Goal: Entertainment & Leisure: Consume media (video, audio)

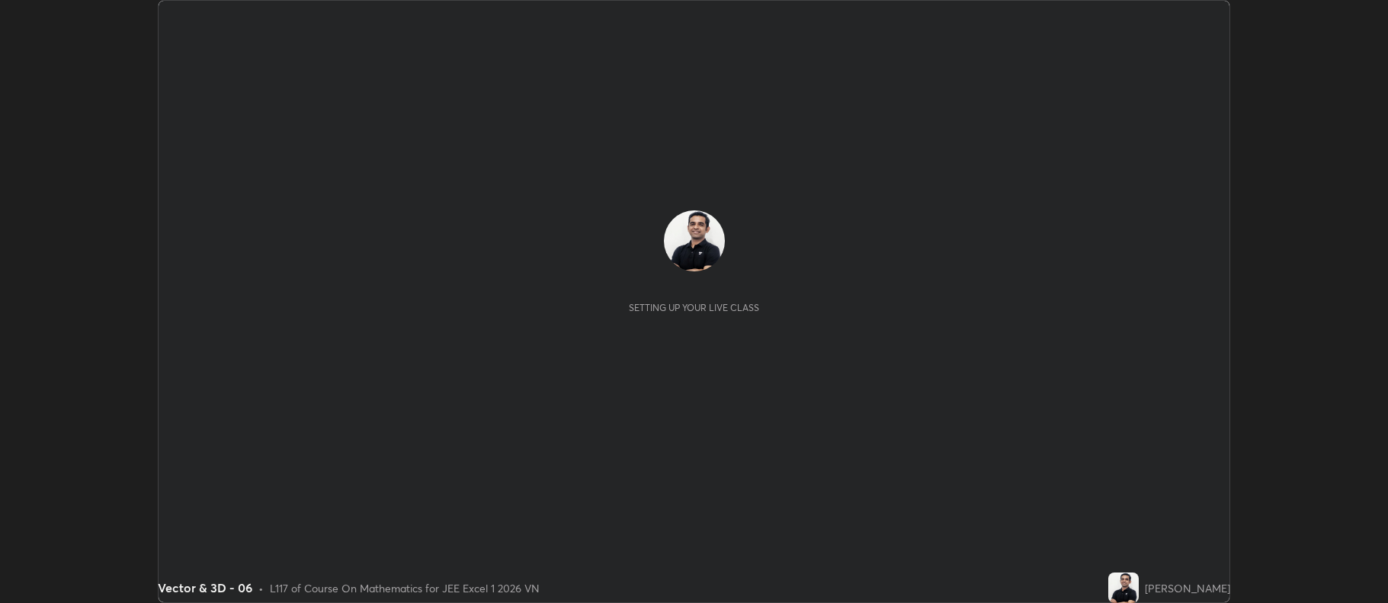
scroll to position [603, 1387]
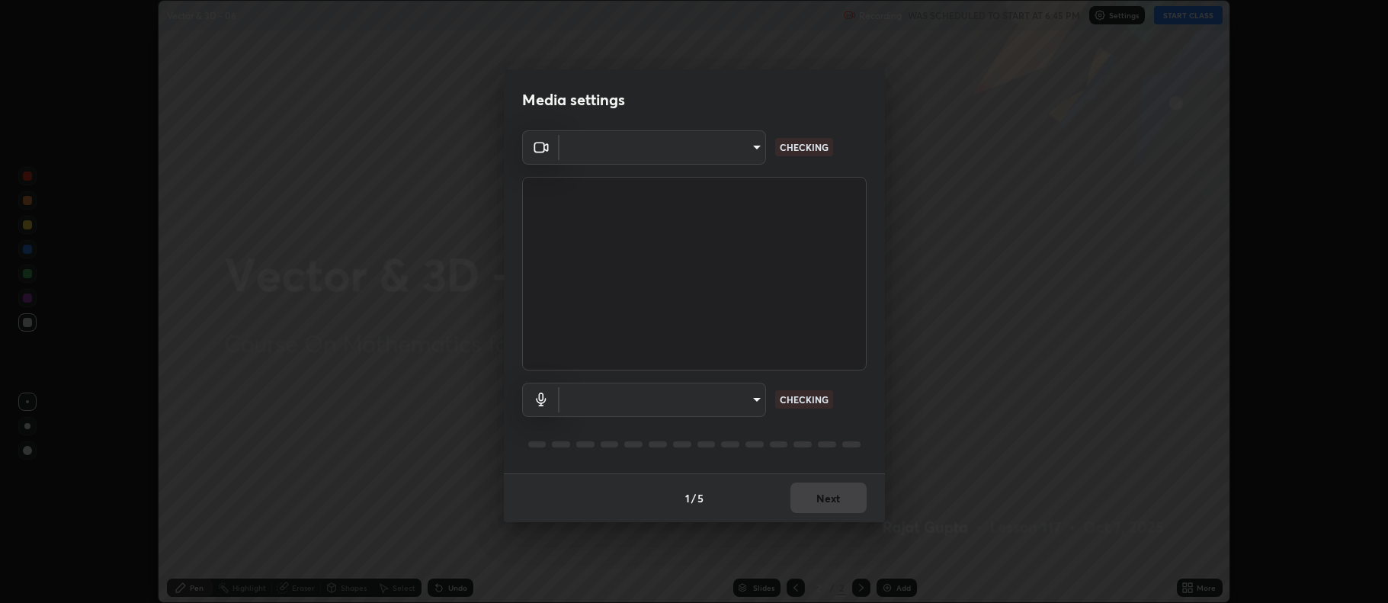
type input "e7b801af54ff3c1f31121834ab456f450ef8131391828ab6d6937b4dbb0c7cbe"
type input "db790927a8f45eb96706b98ed9bc019c8175b6eca3e0825ec5b5052eaffacaf4"
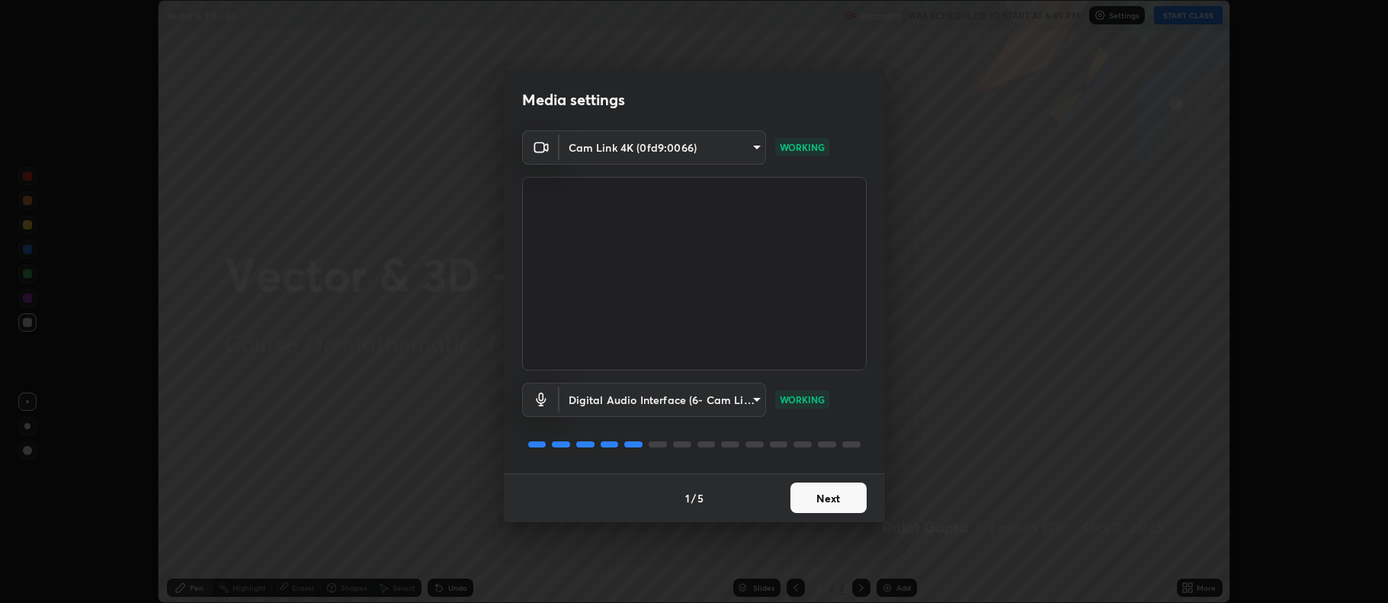
click at [841, 501] on button "Next" at bounding box center [828, 497] width 76 height 30
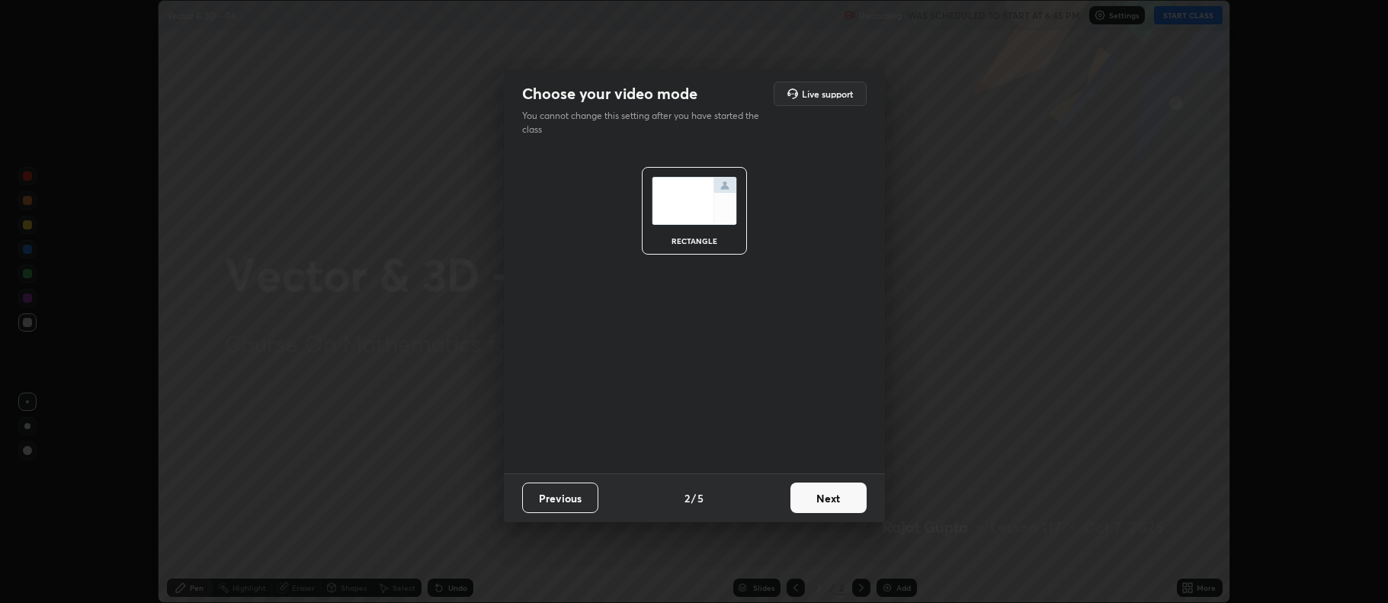
click at [841, 496] on button "Next" at bounding box center [828, 497] width 76 height 30
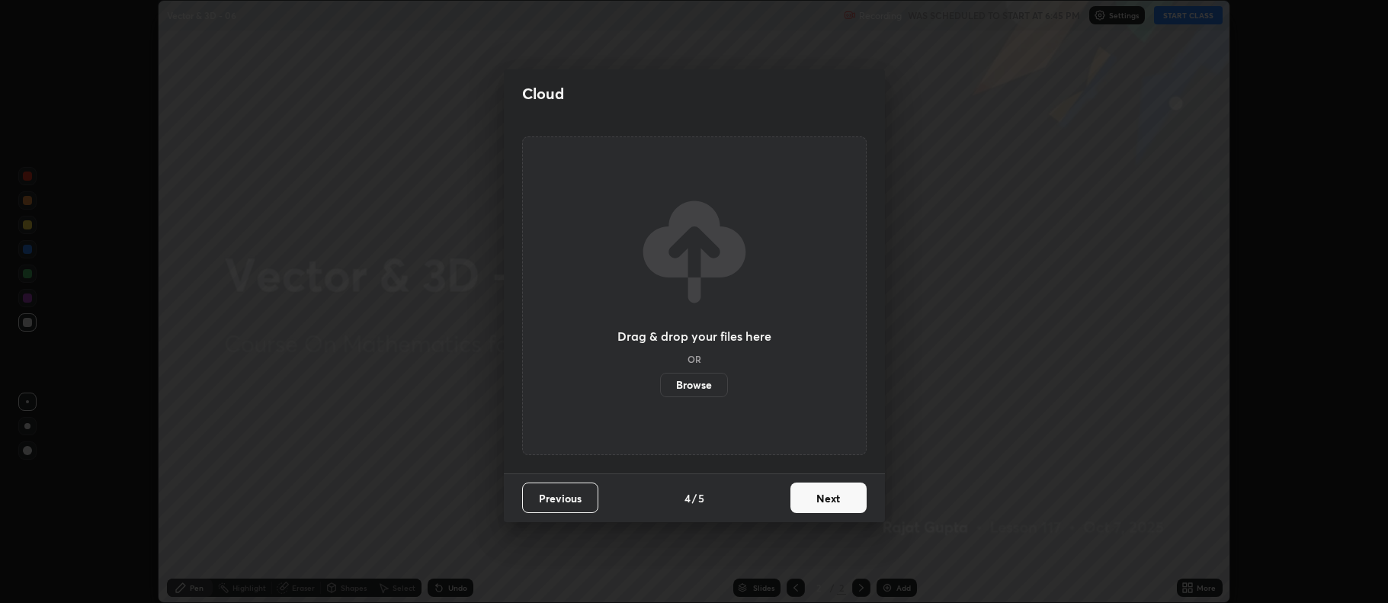
click at [841, 498] on button "Next" at bounding box center [828, 497] width 76 height 30
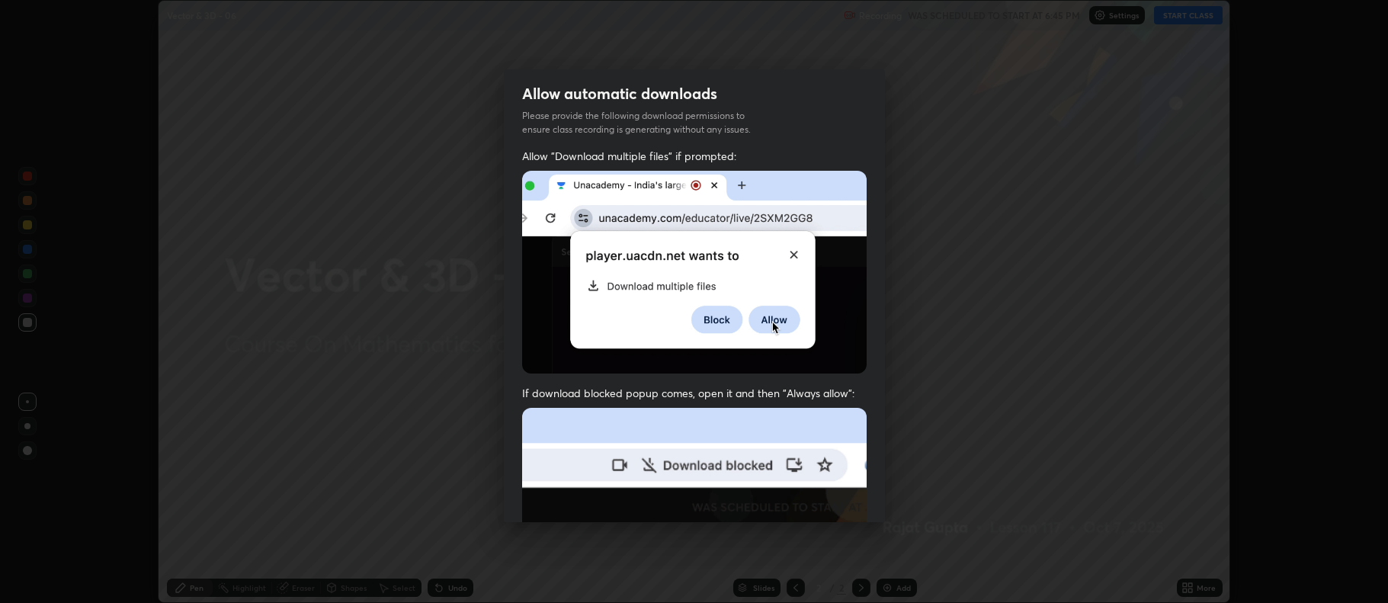
click at [836, 501] on img at bounding box center [694, 574] width 344 height 333
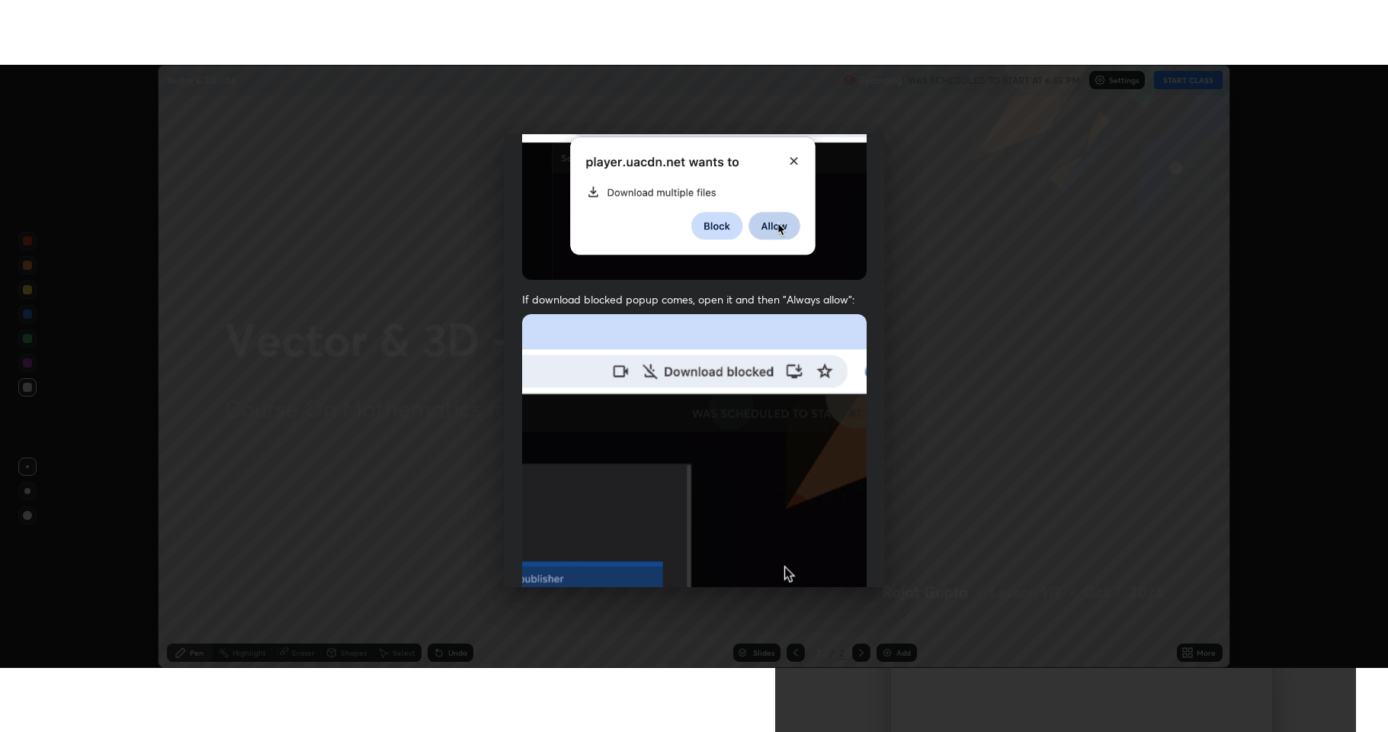
scroll to position [309, 0]
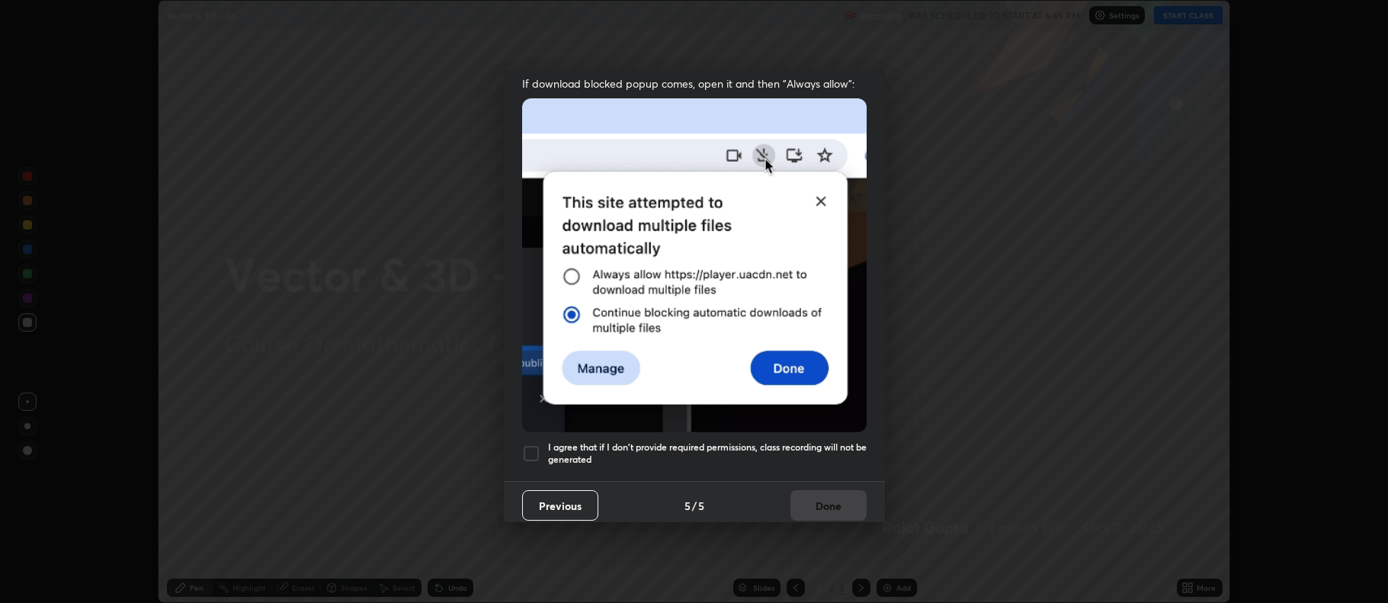
click at [657, 441] on h5 "I agree that if I don't provide required permissions, class recording will not …" at bounding box center [707, 453] width 319 height 24
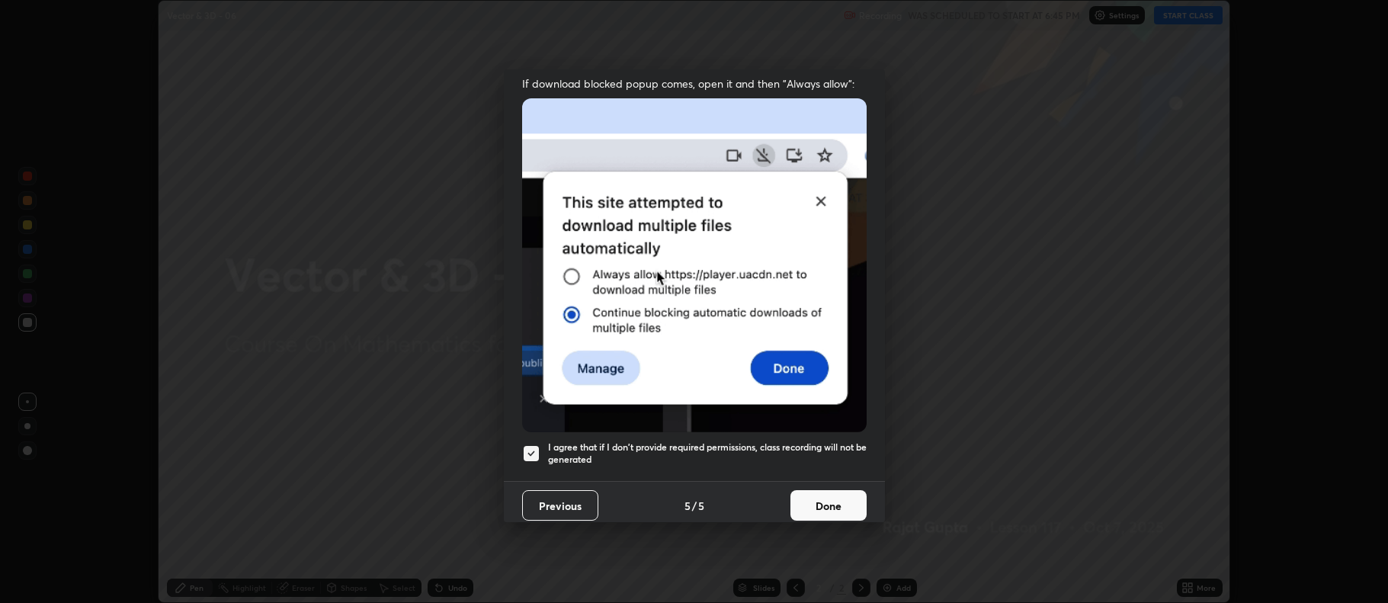
click at [812, 493] on button "Done" at bounding box center [828, 505] width 76 height 30
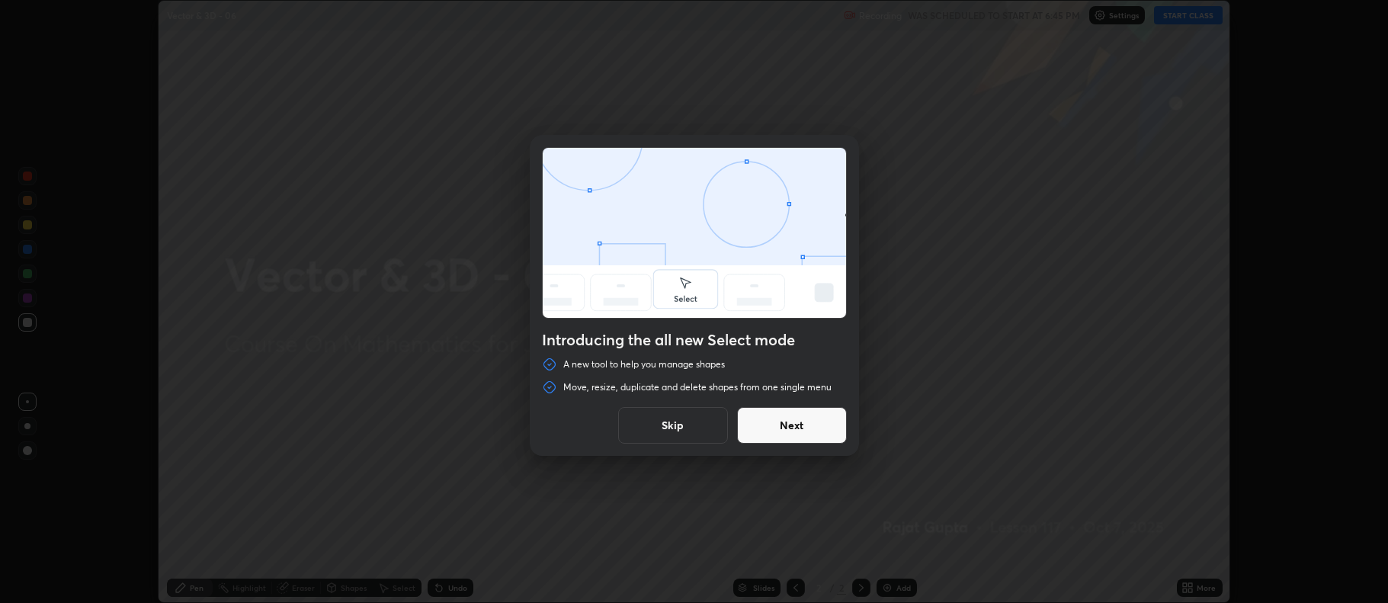
click at [690, 431] on button "Skip" at bounding box center [673, 425] width 110 height 37
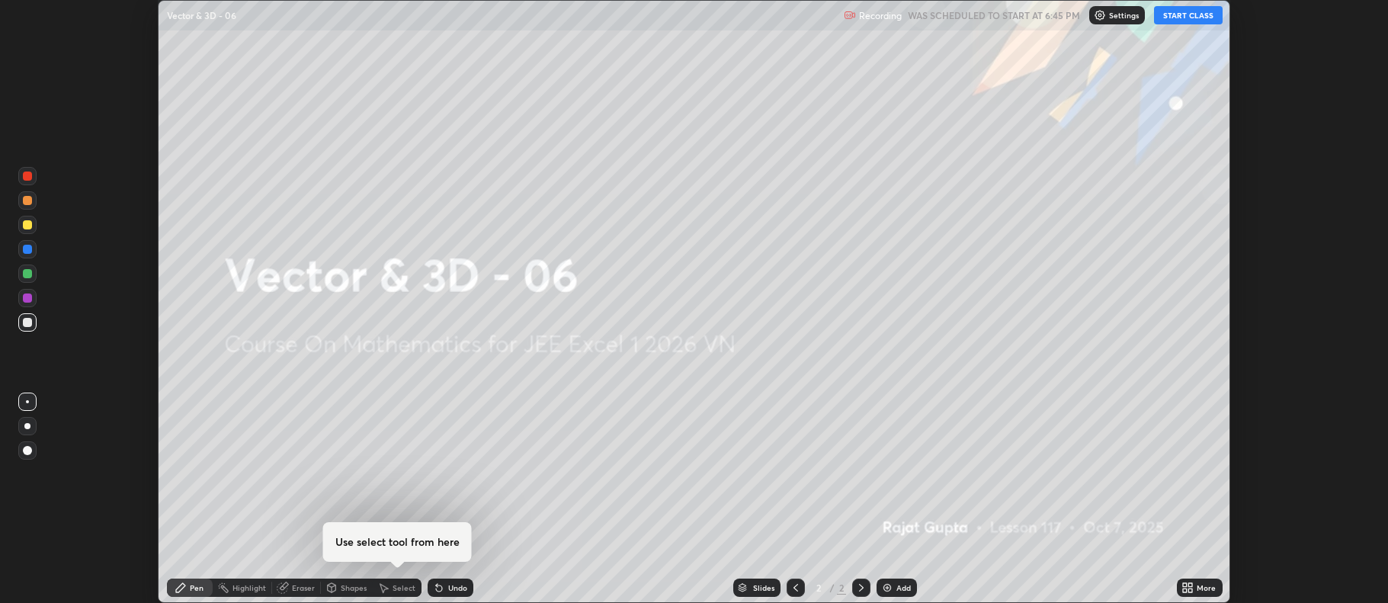
click at [1182, 18] on button "START CLASS" at bounding box center [1188, 15] width 69 height 18
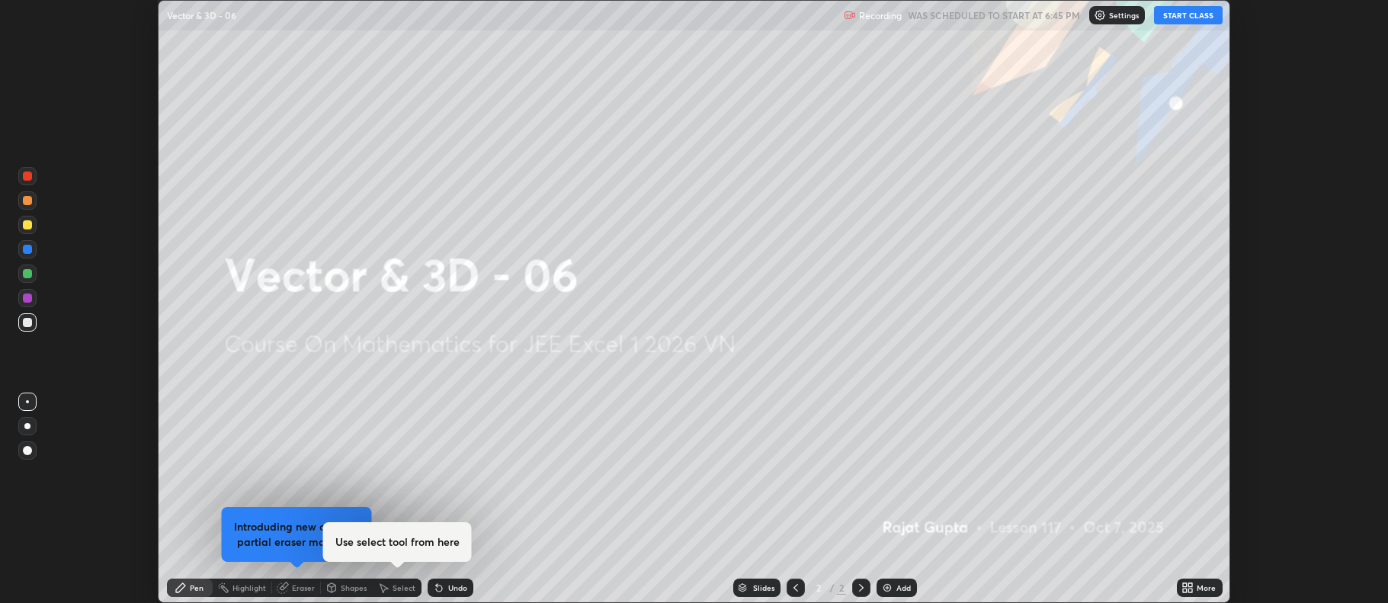
click at [1195, 588] on div "More" at bounding box center [1200, 587] width 46 height 18
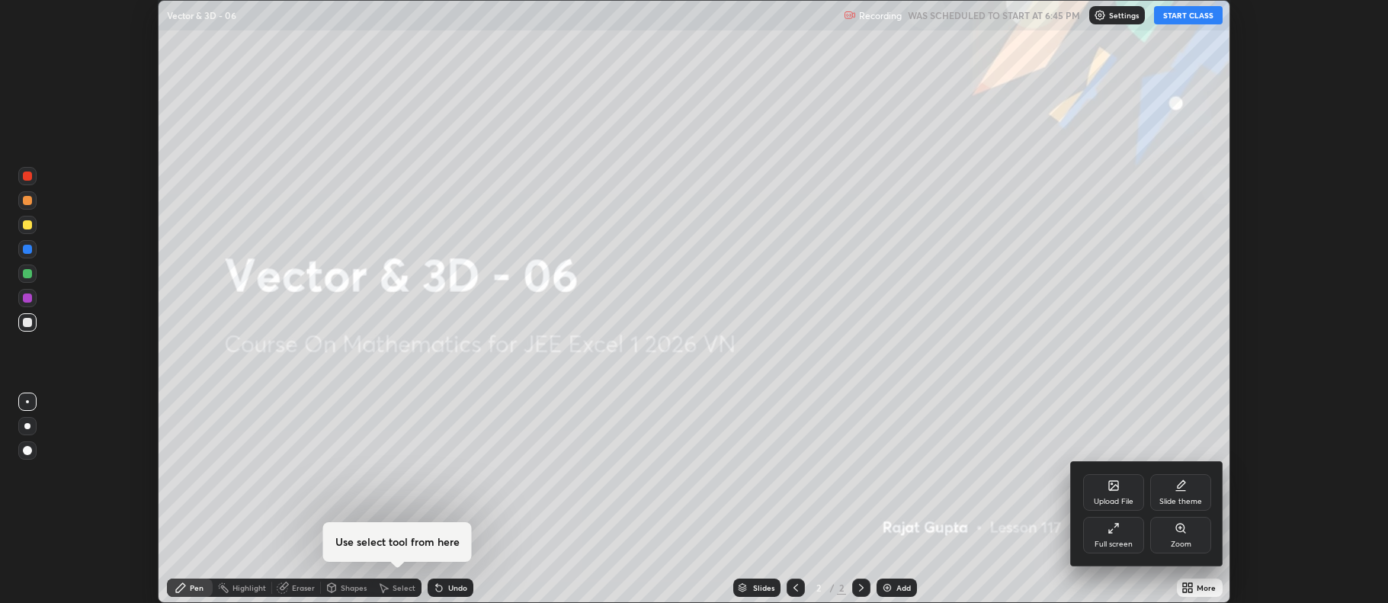
click at [1121, 546] on div "Full screen" at bounding box center [1113, 544] width 38 height 8
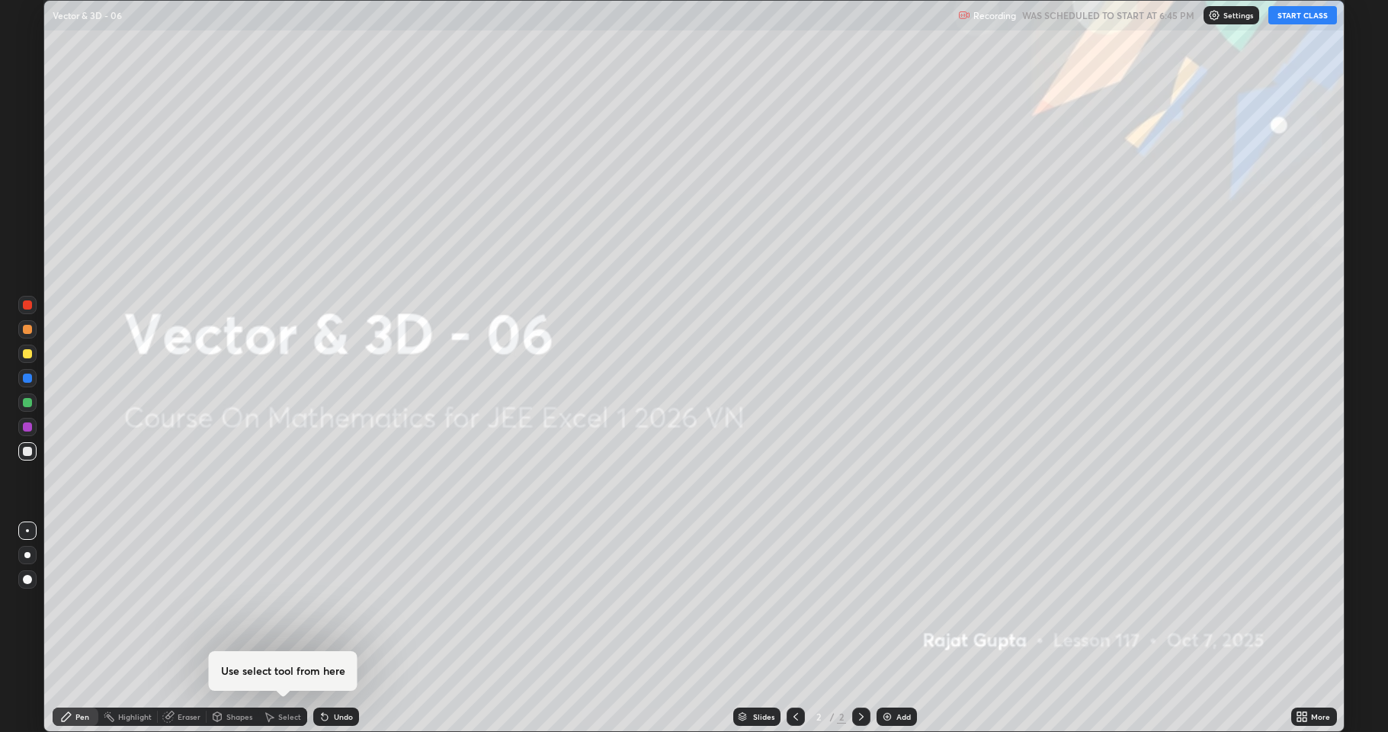
scroll to position [732, 1388]
click at [901, 602] on div "Add" at bounding box center [903, 717] width 14 height 8
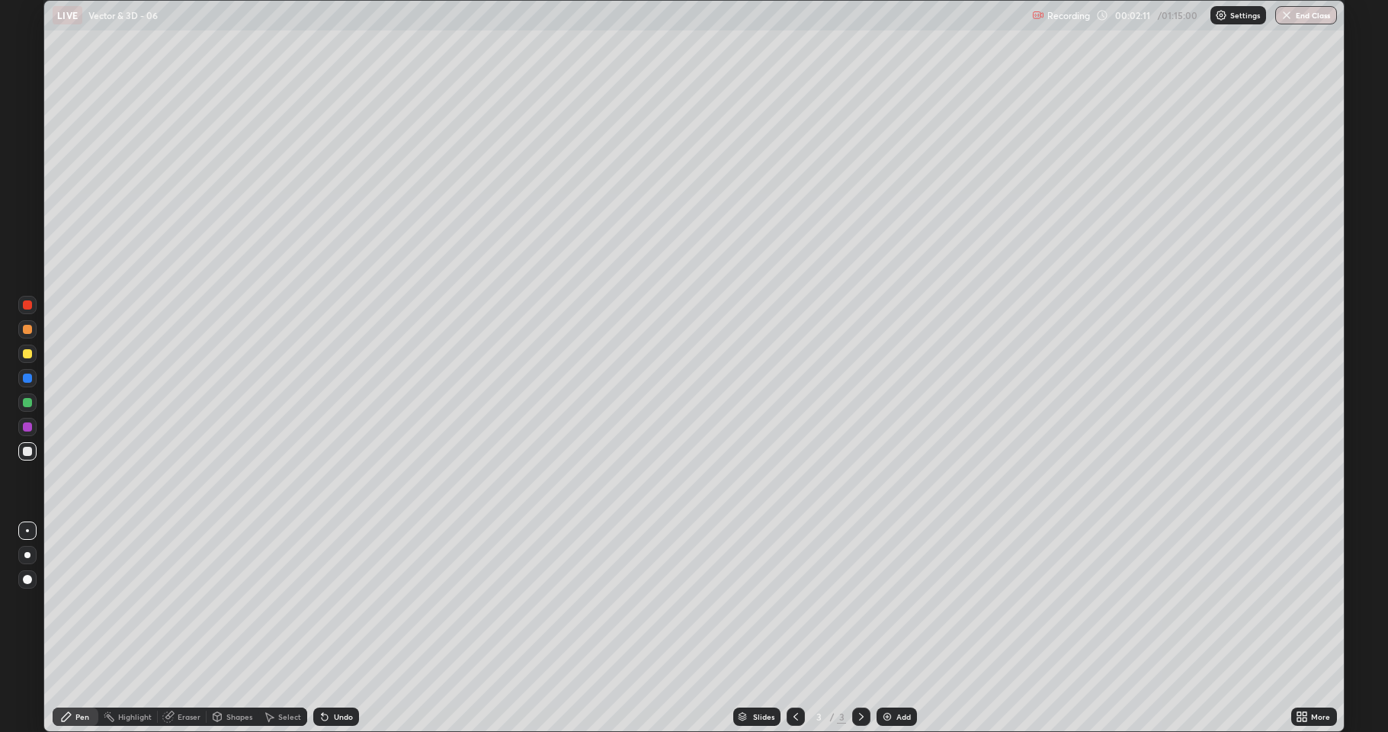
click at [794, 602] on div at bounding box center [795, 716] width 18 height 18
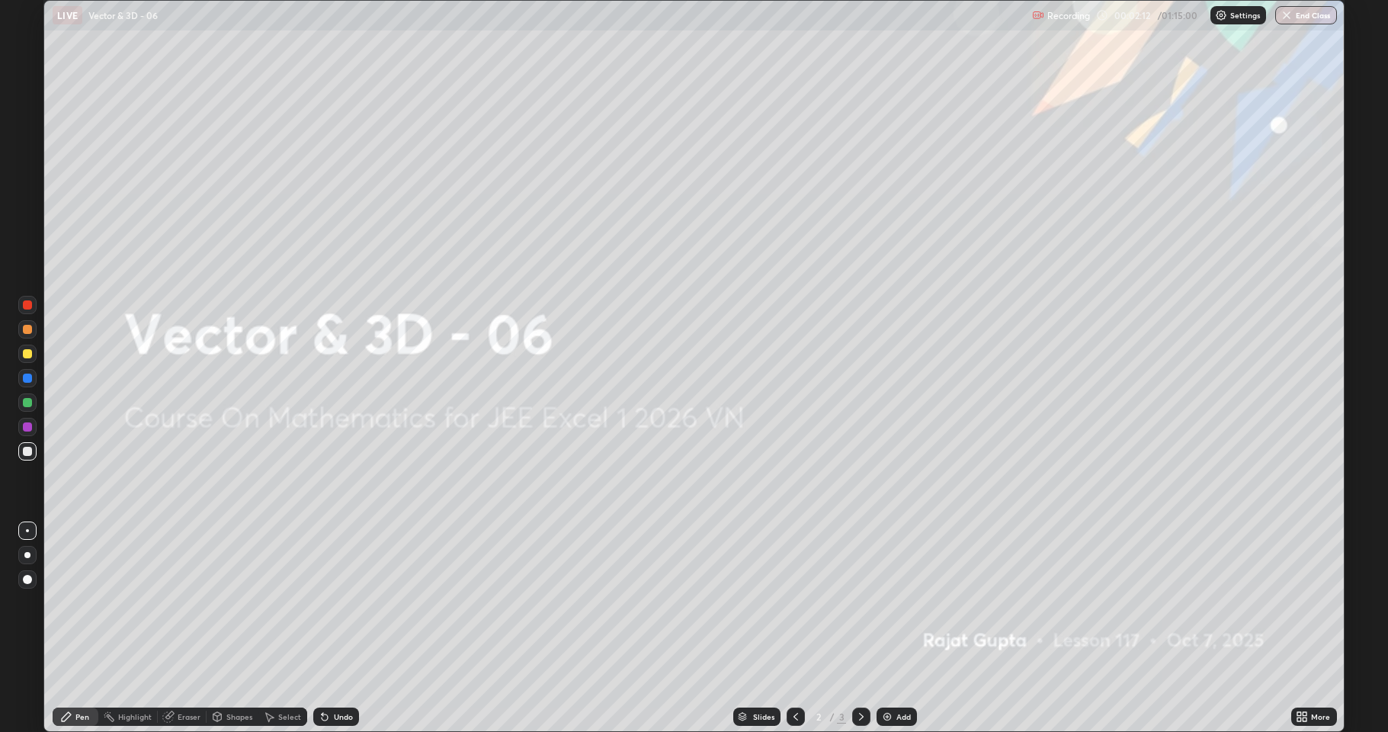
click at [890, 602] on img at bounding box center [887, 716] width 12 height 12
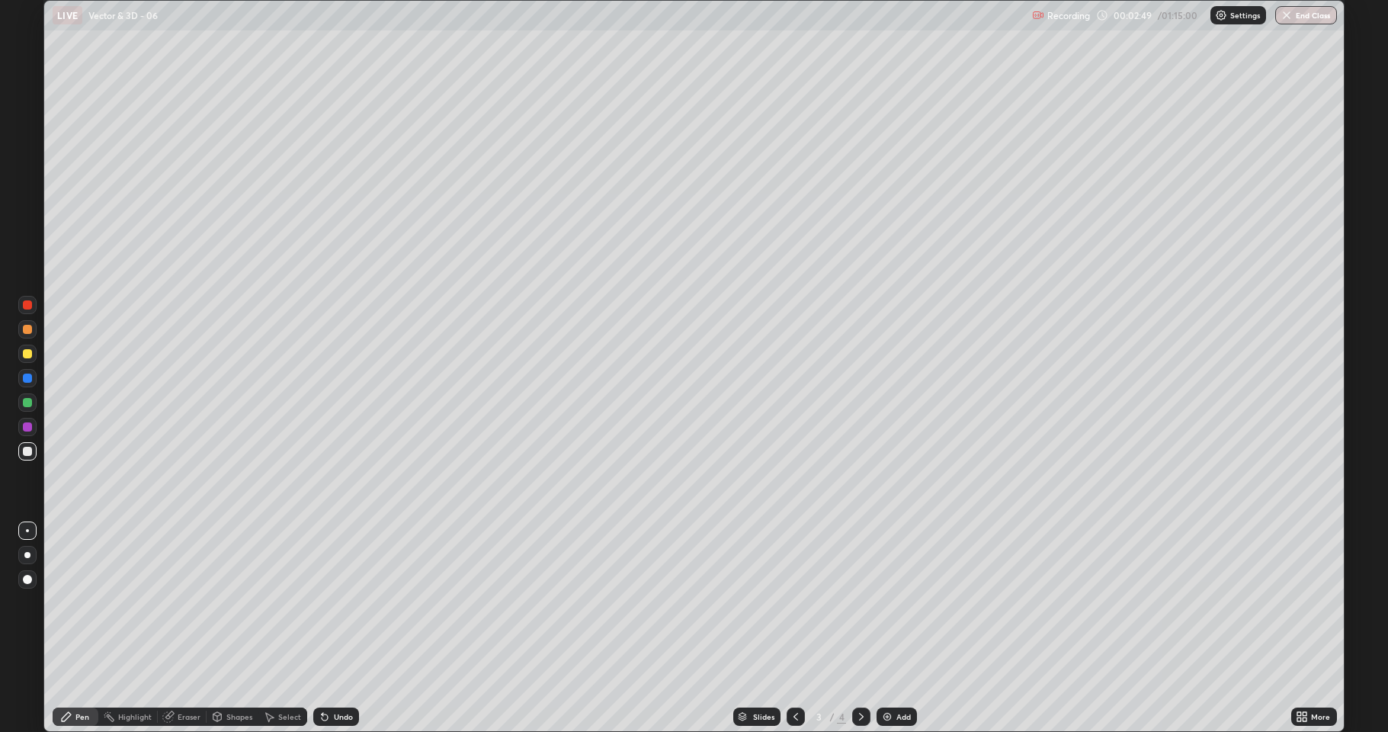
click at [334, 602] on div "Undo" at bounding box center [343, 717] width 19 height 8
click at [329, 602] on div "Undo" at bounding box center [333, 716] width 52 height 30
click at [324, 602] on div "Undo" at bounding box center [333, 716] width 52 height 30
click at [343, 602] on div "Undo" at bounding box center [343, 717] width 19 height 8
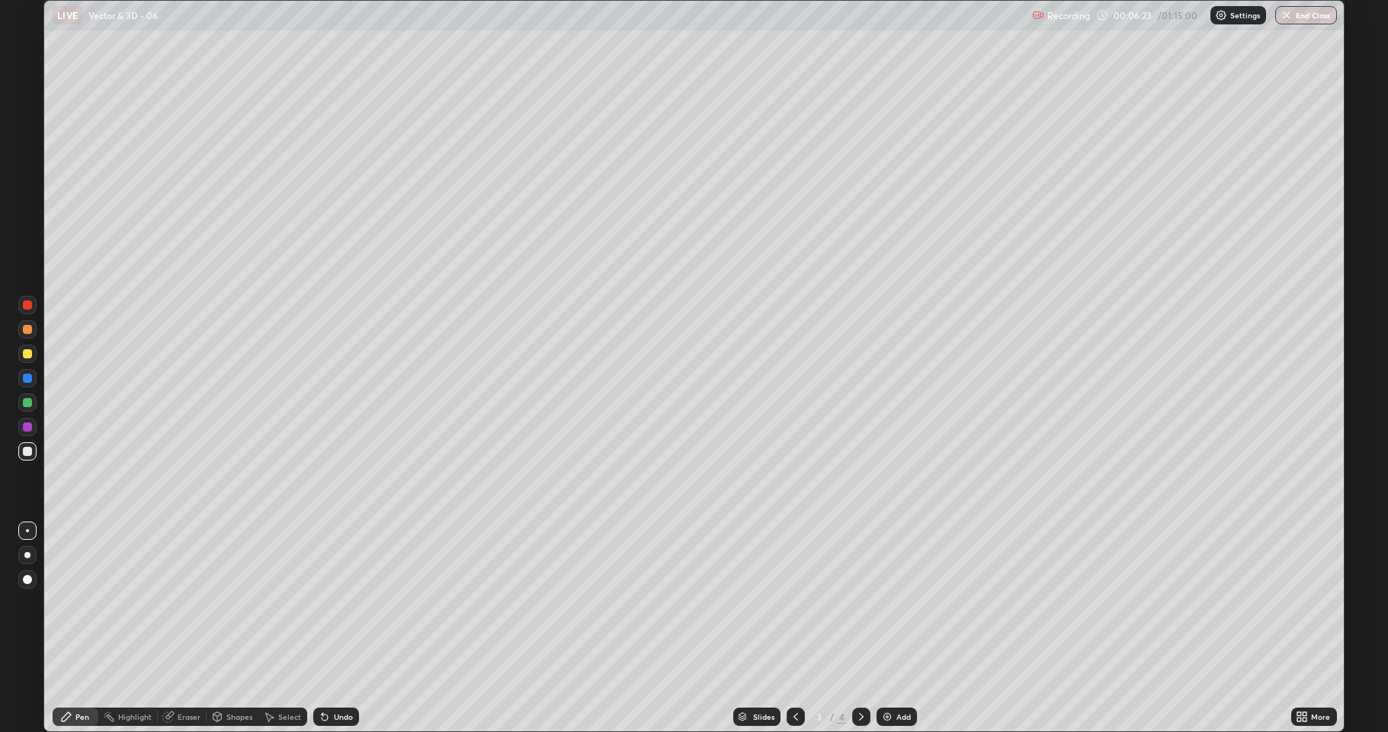
click at [338, 602] on div "Undo" at bounding box center [343, 717] width 19 height 8
click at [336, 602] on div "Undo" at bounding box center [336, 716] width 46 height 18
click at [333, 602] on div "Undo" at bounding box center [336, 716] width 46 height 18
click at [331, 602] on div "Undo" at bounding box center [333, 716] width 52 height 30
click at [330, 602] on div "Undo" at bounding box center [333, 716] width 52 height 30
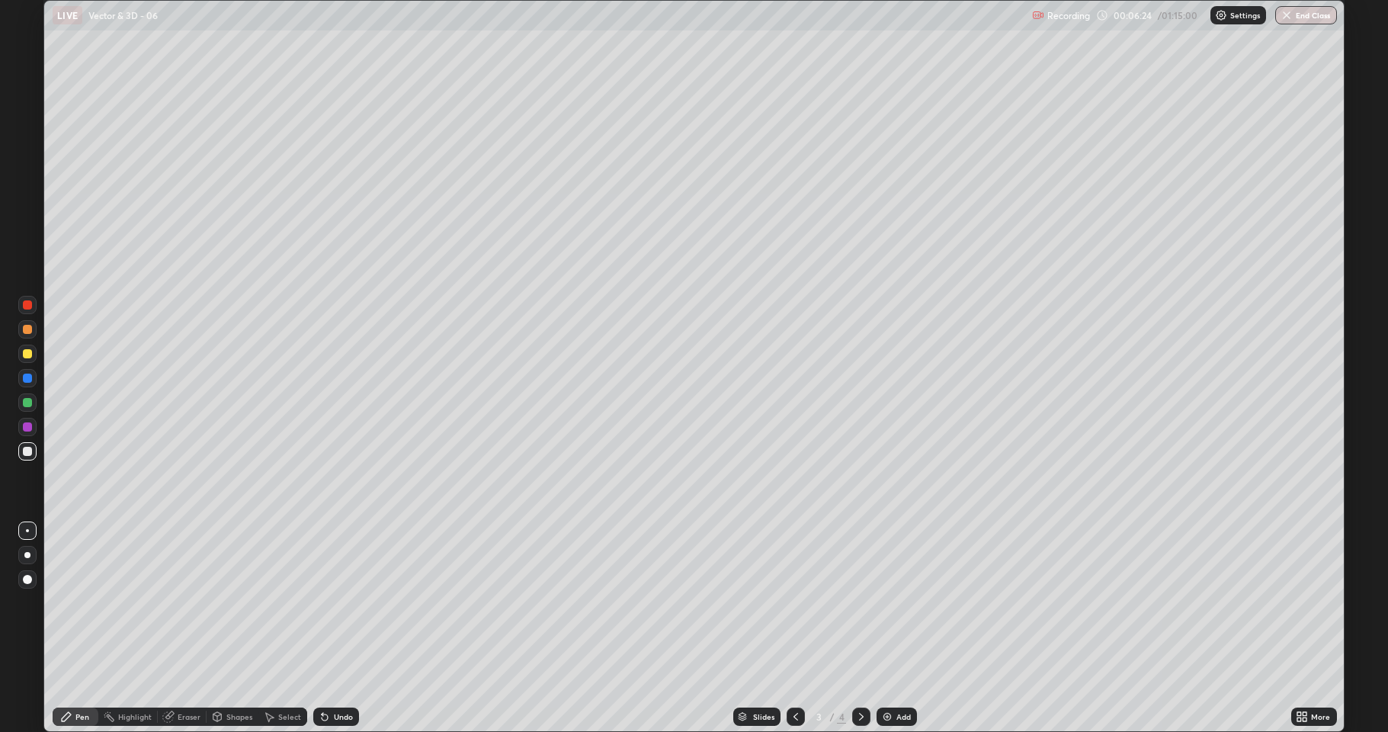
click at [330, 602] on div "Undo" at bounding box center [333, 716] width 52 height 30
click at [852, 602] on div at bounding box center [861, 716] width 18 height 18
click at [861, 602] on div at bounding box center [861, 716] width 18 height 18
click at [854, 602] on div at bounding box center [861, 716] width 18 height 18
click at [795, 602] on icon at bounding box center [796, 716] width 12 height 12
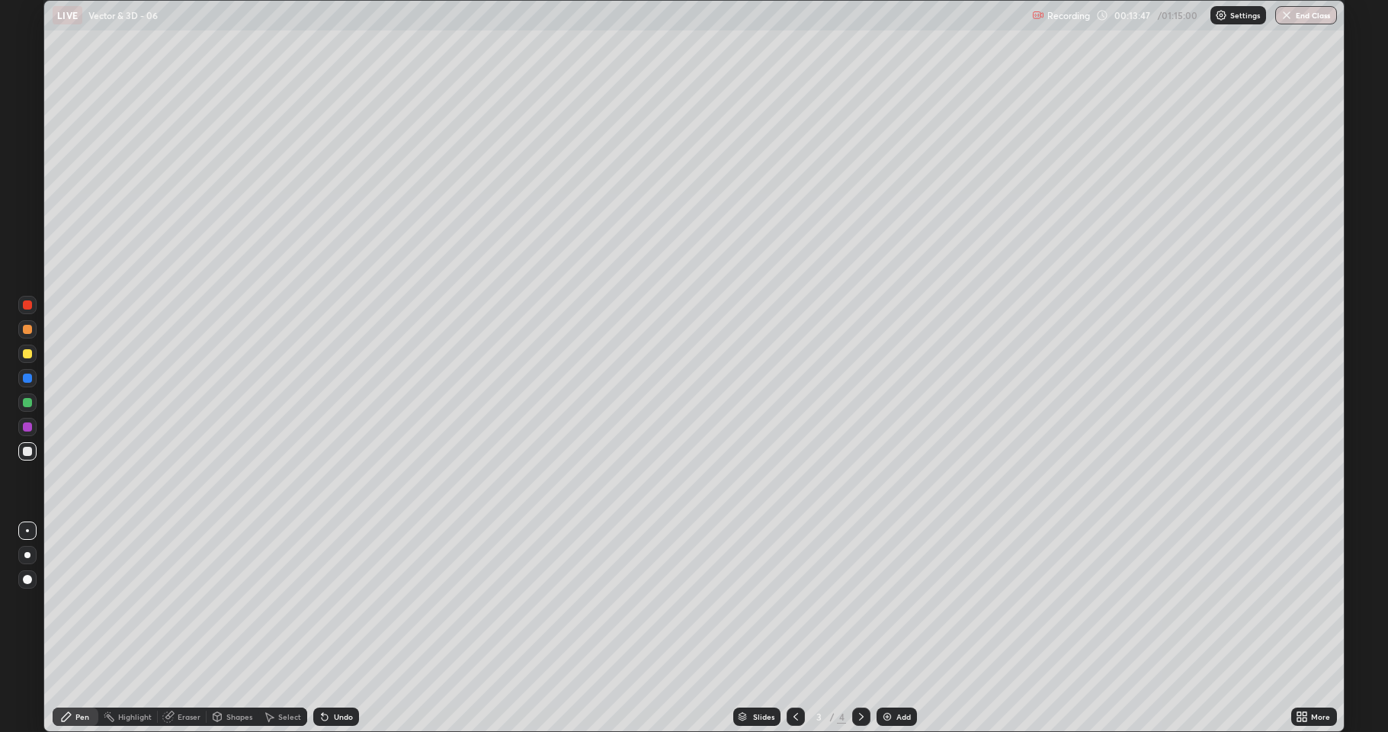
click at [863, 602] on div at bounding box center [861, 716] width 18 height 18
click at [22, 533] on div at bounding box center [27, 530] width 18 height 18
click at [889, 602] on img at bounding box center [887, 716] width 12 height 12
click at [891, 602] on img at bounding box center [887, 716] width 12 height 12
click at [348, 602] on div "Undo" at bounding box center [336, 716] width 46 height 18
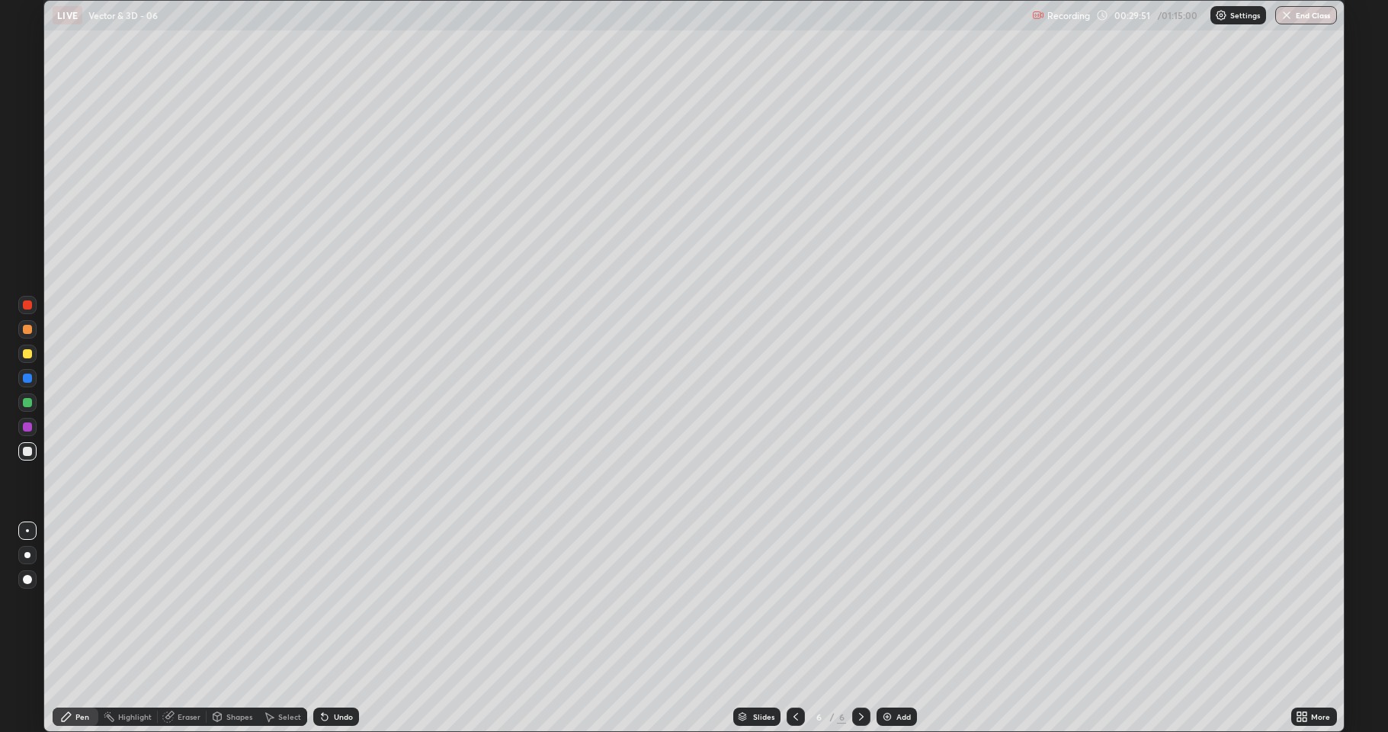
click at [348, 602] on div "Undo" at bounding box center [336, 716] width 46 height 18
click at [346, 602] on div "Undo" at bounding box center [343, 717] width 19 height 8
click at [348, 602] on div "Undo" at bounding box center [343, 717] width 19 height 8
click at [338, 602] on div "Undo" at bounding box center [343, 717] width 19 height 8
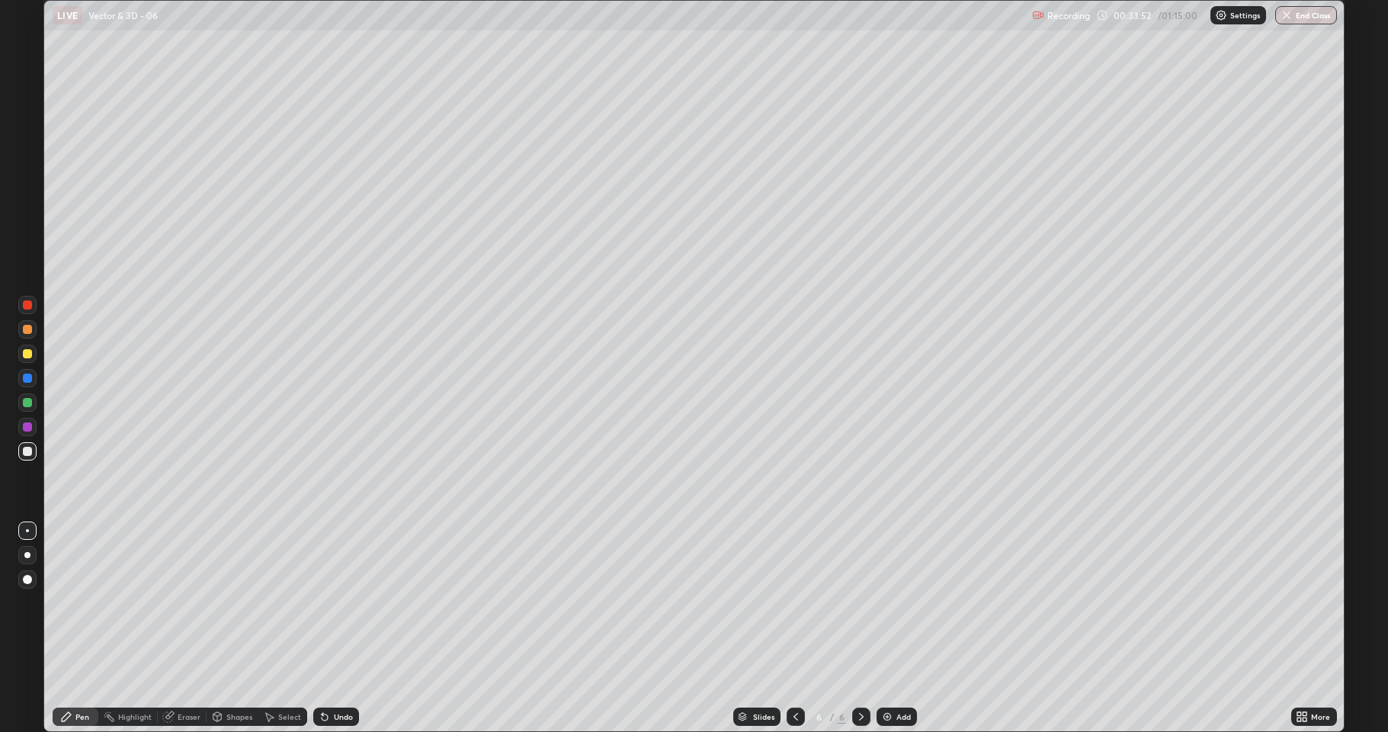
click at [346, 602] on div "Undo" at bounding box center [343, 717] width 19 height 8
click at [345, 602] on div "Undo" at bounding box center [336, 716] width 46 height 18
click at [348, 602] on div "Undo" at bounding box center [343, 717] width 19 height 8
click at [339, 602] on div "Undo" at bounding box center [343, 717] width 19 height 8
click at [338, 602] on div "Undo" at bounding box center [336, 716] width 46 height 18
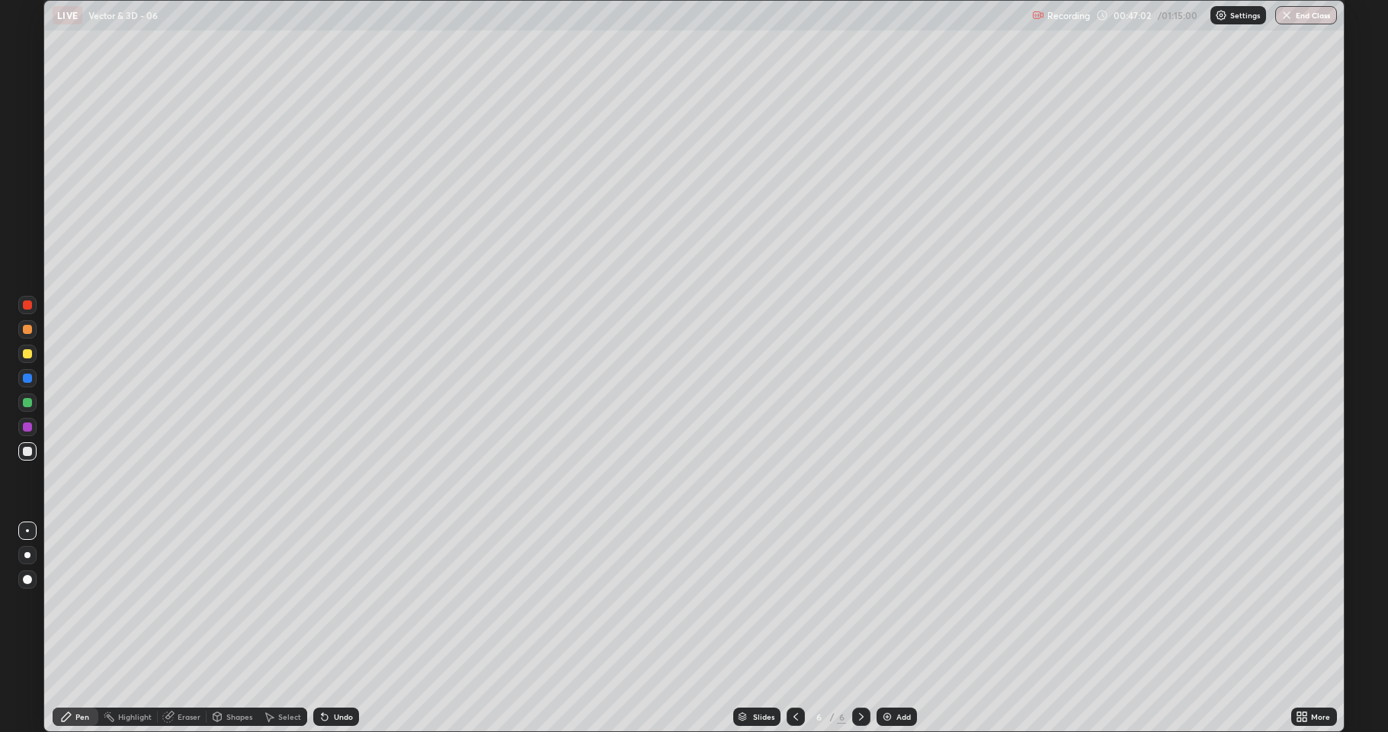
click at [890, 602] on img at bounding box center [887, 716] width 12 height 12
click at [335, 602] on div "Undo" at bounding box center [343, 717] width 19 height 8
click at [334, 602] on div "Undo" at bounding box center [343, 717] width 19 height 8
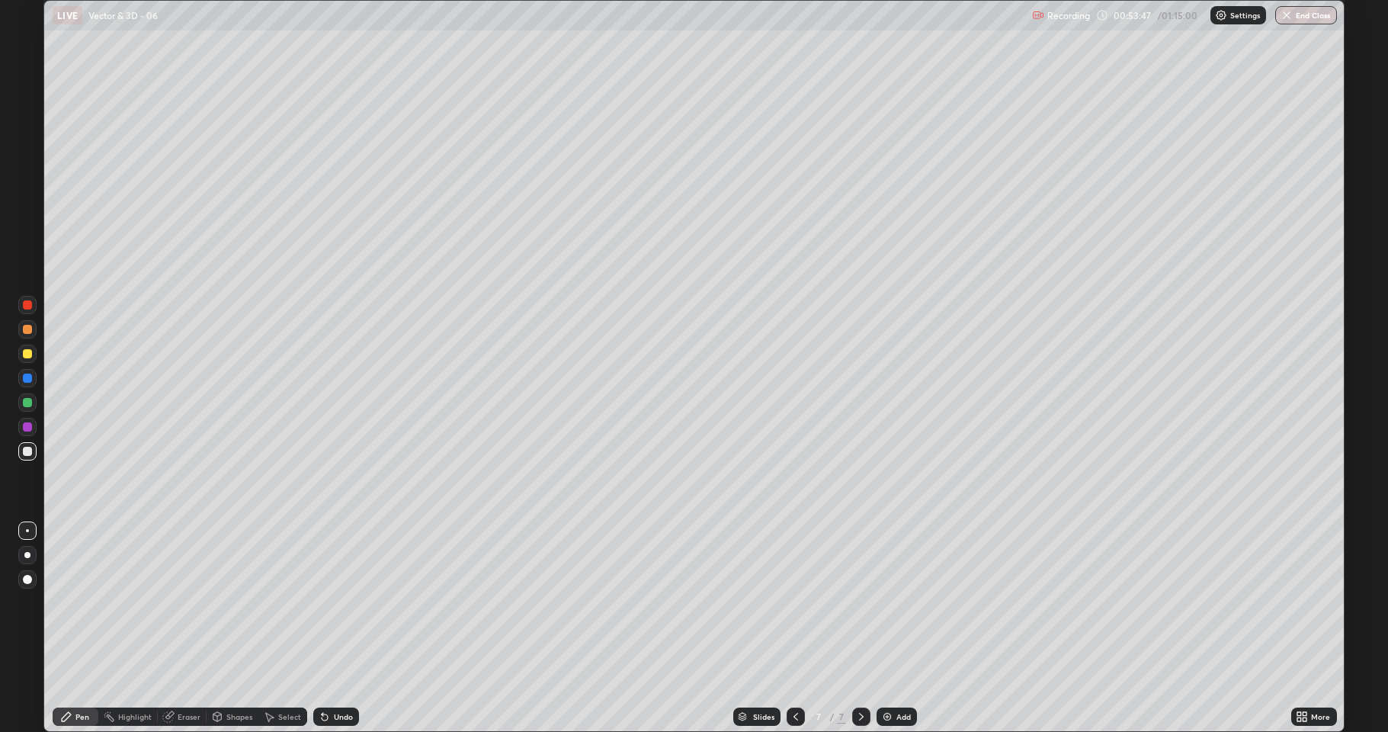
click at [322, 602] on icon at bounding box center [325, 717] width 6 height 6
click at [890, 602] on img at bounding box center [887, 716] width 12 height 12
click at [894, 602] on div "Add" at bounding box center [896, 716] width 40 height 18
click at [344, 602] on div "Undo" at bounding box center [343, 717] width 19 height 8
click at [1306, 19] on button "End Class" at bounding box center [1306, 15] width 60 height 18
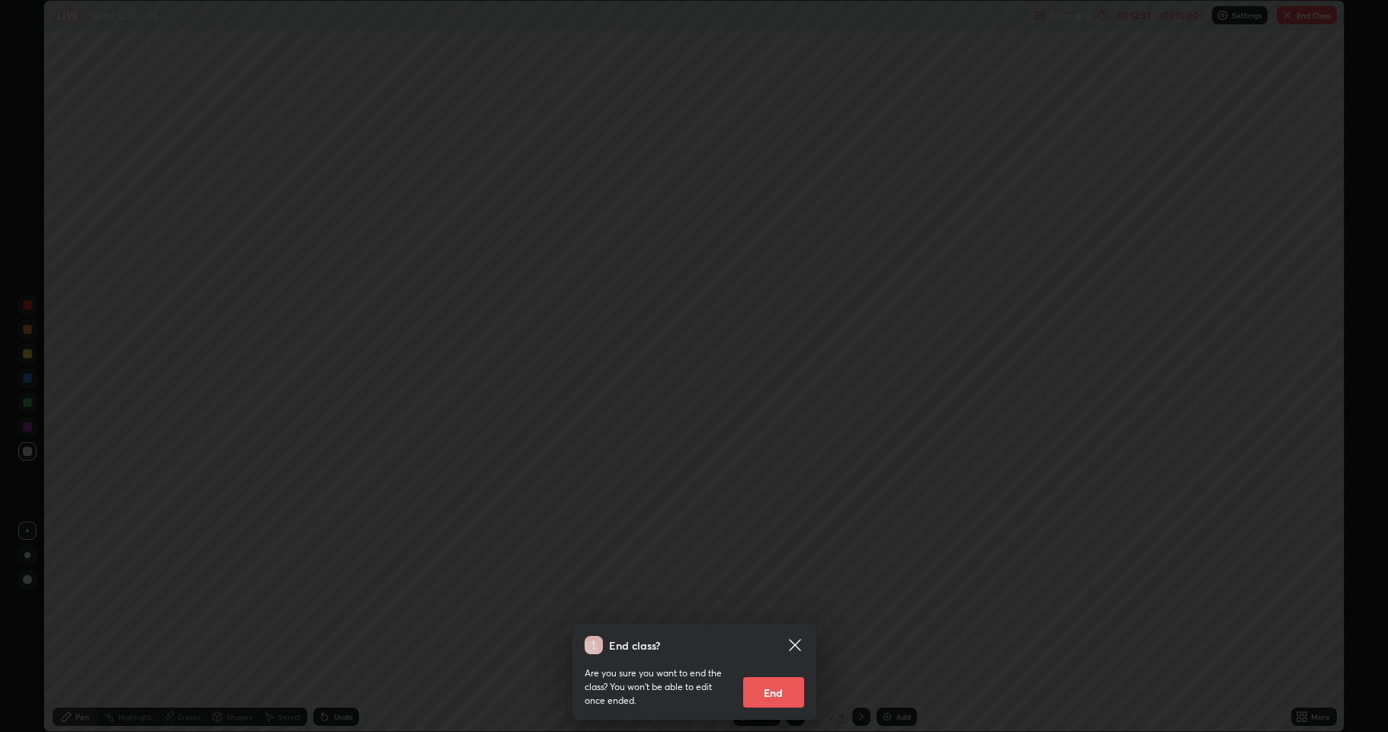
click at [770, 602] on button "End" at bounding box center [773, 692] width 61 height 30
